Goal: Information Seeking & Learning: Learn about a topic

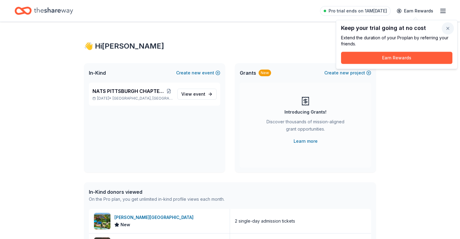
click at [450, 27] on button "button" at bounding box center [448, 29] width 12 height 12
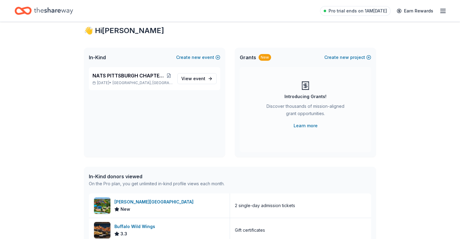
scroll to position [12, 0]
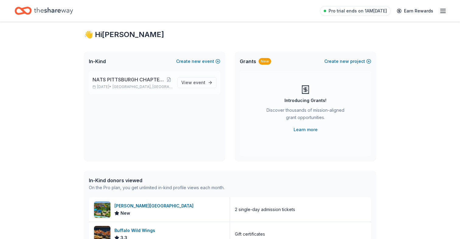
click at [133, 80] on span "NATS PITTSBURGH CHAPTER FIRST ANNIVERSARY" at bounding box center [129, 79] width 73 height 7
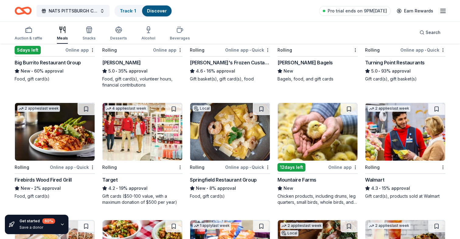
scroll to position [144, 0]
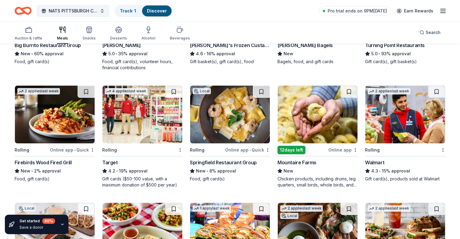
click at [61, 226] on icon "button" at bounding box center [62, 224] width 5 height 5
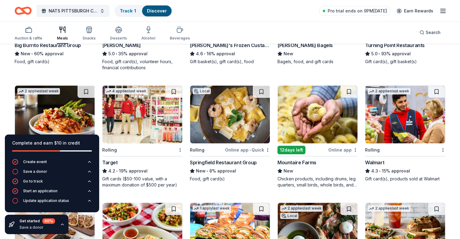
click at [9, 116] on div "51 results in [GEOGRAPHIC_DATA], [GEOGRAPHIC_DATA] Application deadlines 4 this…" at bounding box center [230, 183] width 460 height 565
click at [251, 184] on div "Local Rolling Online app • Quick Springfield Restaurant Group New • 8% approval…" at bounding box center [230, 137] width 80 height 103
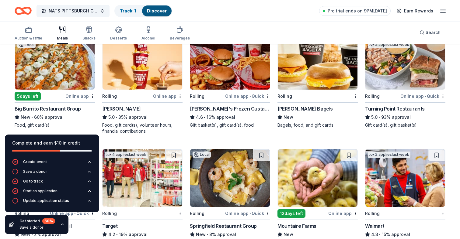
scroll to position [0, 0]
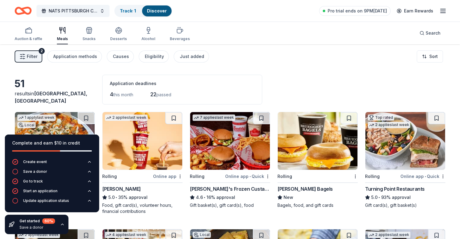
click at [255, 97] on div "4 this month 22 passed" at bounding box center [182, 95] width 145 height 10
click at [88, 61] on button "Application methods" at bounding box center [74, 57] width 55 height 12
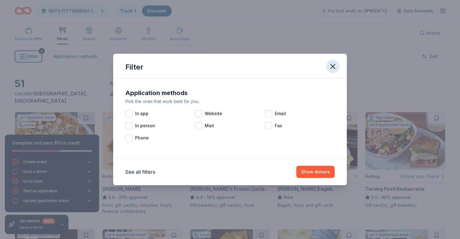
click at [336, 67] on icon "button" at bounding box center [333, 66] width 9 height 9
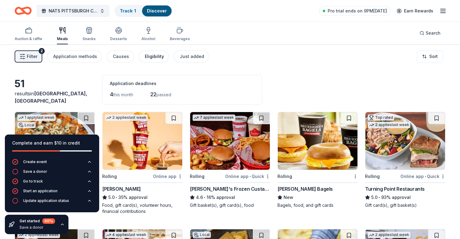
click at [147, 55] on div "Eligibility" at bounding box center [154, 56] width 19 height 7
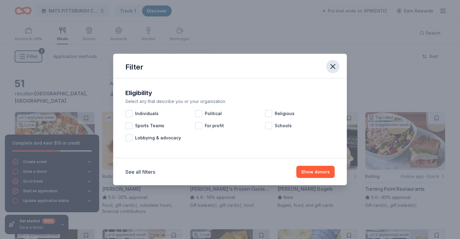
click at [332, 65] on icon "button" at bounding box center [333, 66] width 9 height 9
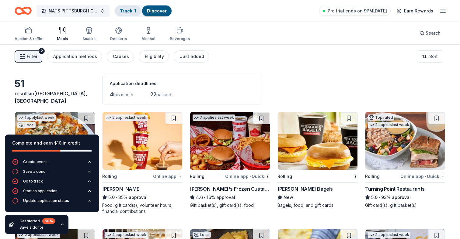
click at [127, 10] on link "Track · 1" at bounding box center [128, 10] width 16 height 5
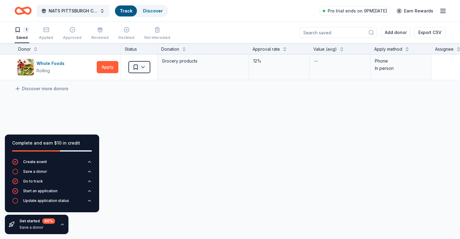
scroll to position [0, 0]
